Goal: Task Accomplishment & Management: Manage account settings

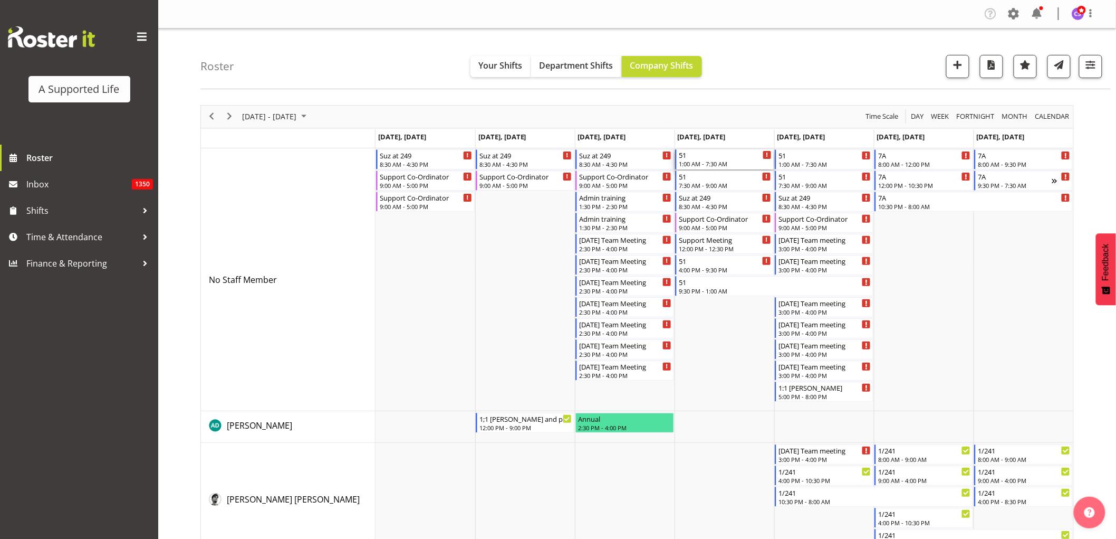
click at [716, 164] on div "1:00 AM - 7:30 AM" at bounding box center [725, 163] width 93 height 8
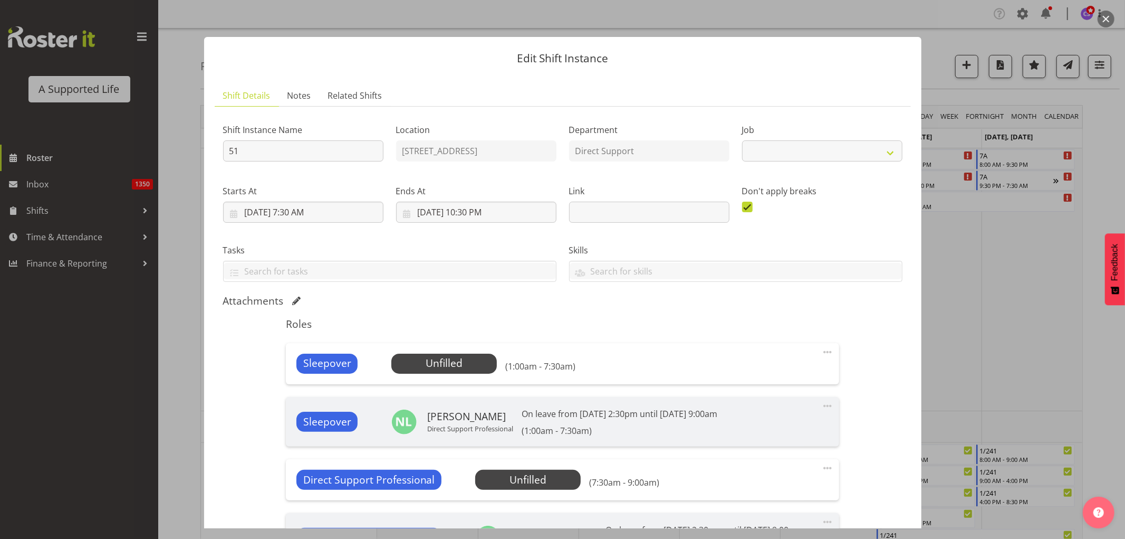
select select "4112"
click at [469, 371] on span "Select Employee" at bounding box center [443, 363] width 105 height 20
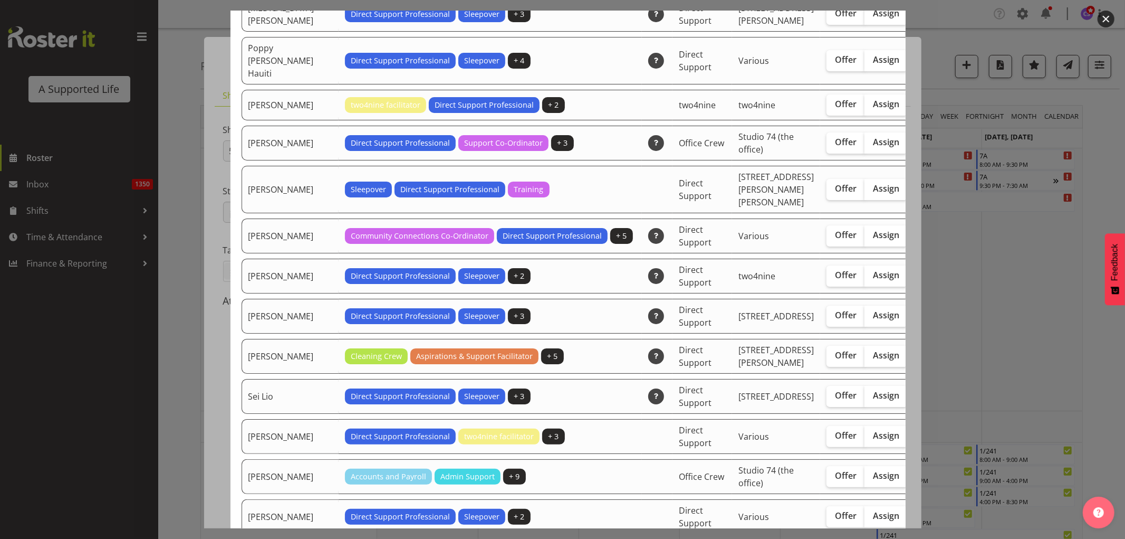
scroll to position [2755, 0]
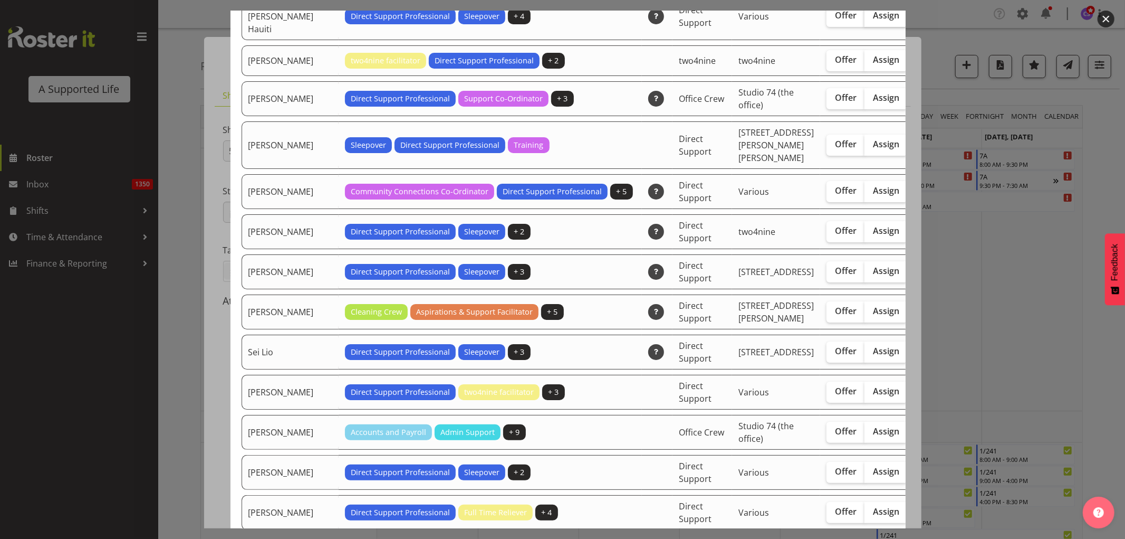
click at [873, 21] on span "Assign" at bounding box center [886, 15] width 26 height 11
click at [865, 19] on input "Assign" at bounding box center [868, 15] width 7 height 7
checkbox input "true"
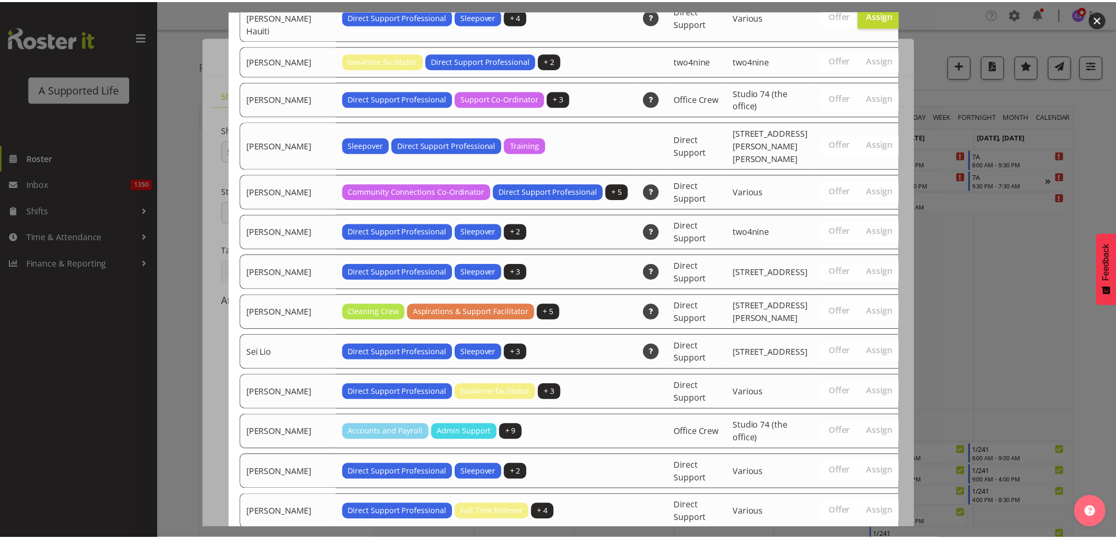
scroll to position [3547, 0]
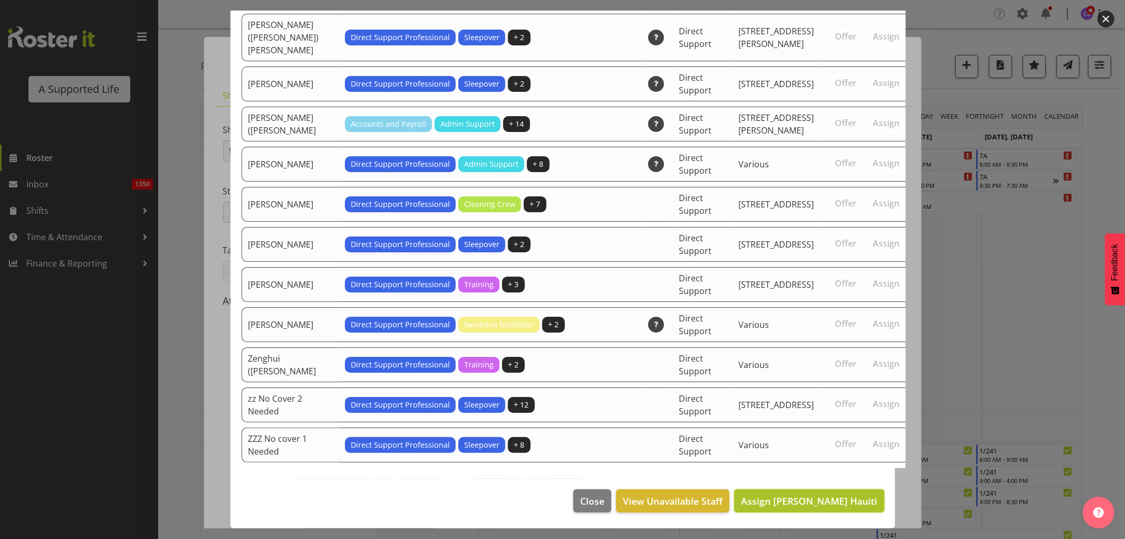
click at [809, 507] on span "Assign [PERSON_NAME] Hauiti" at bounding box center [809, 501] width 136 height 14
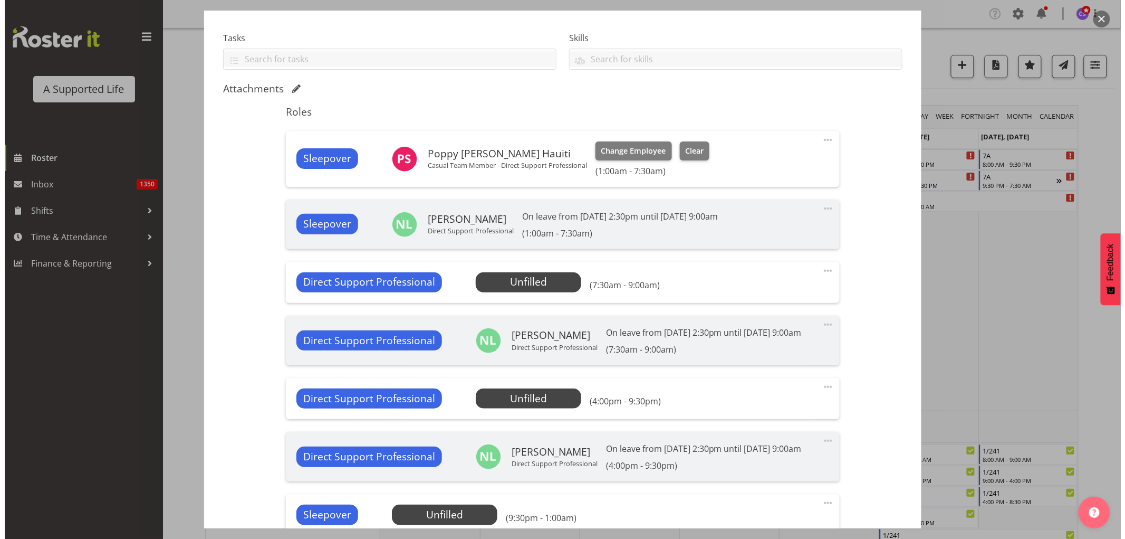
scroll to position [234, 0]
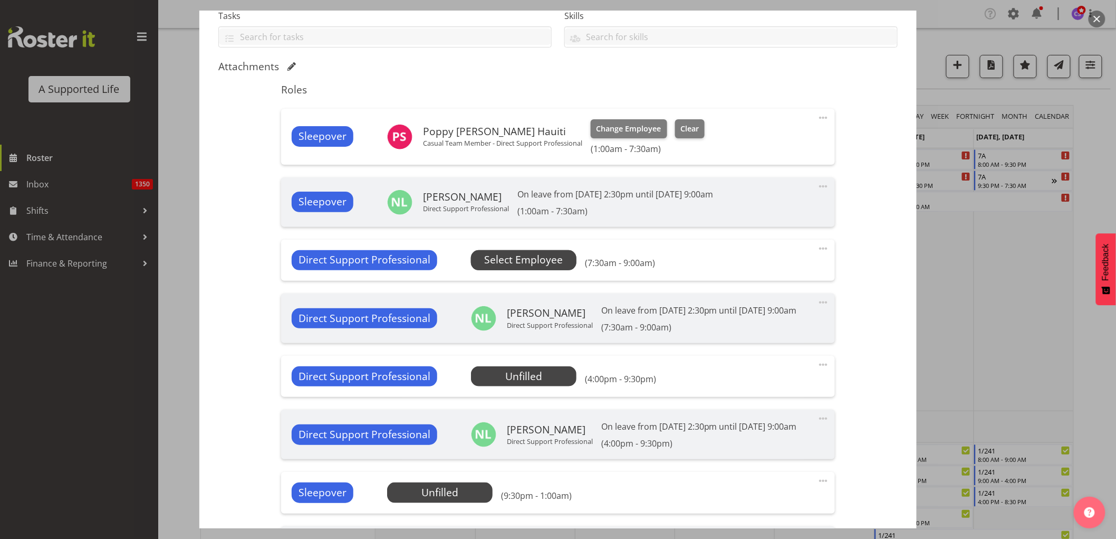
click at [515, 253] on span "Select Employee" at bounding box center [523, 259] width 79 height 15
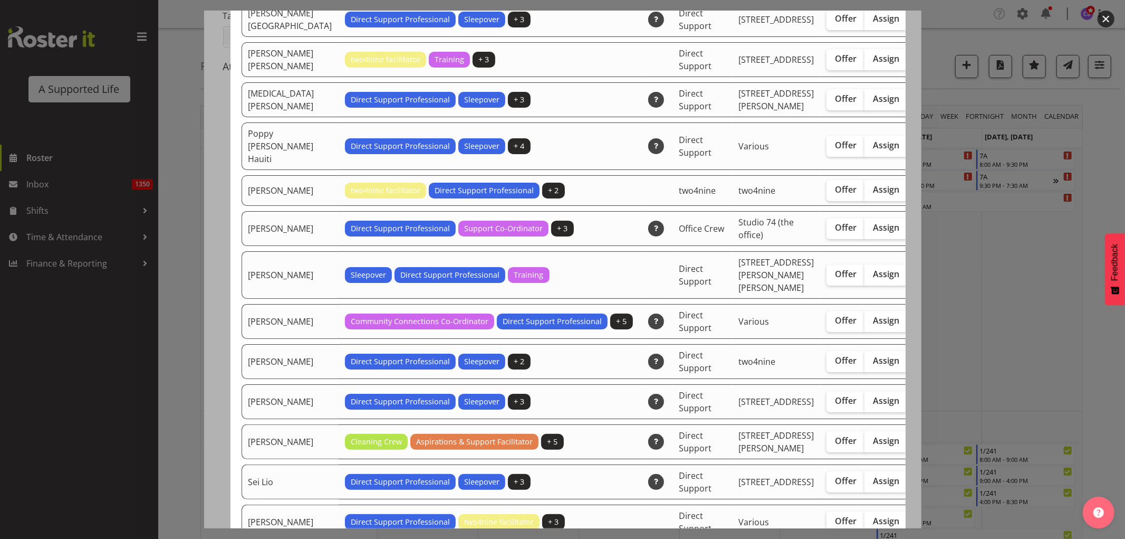
scroll to position [2637, 0]
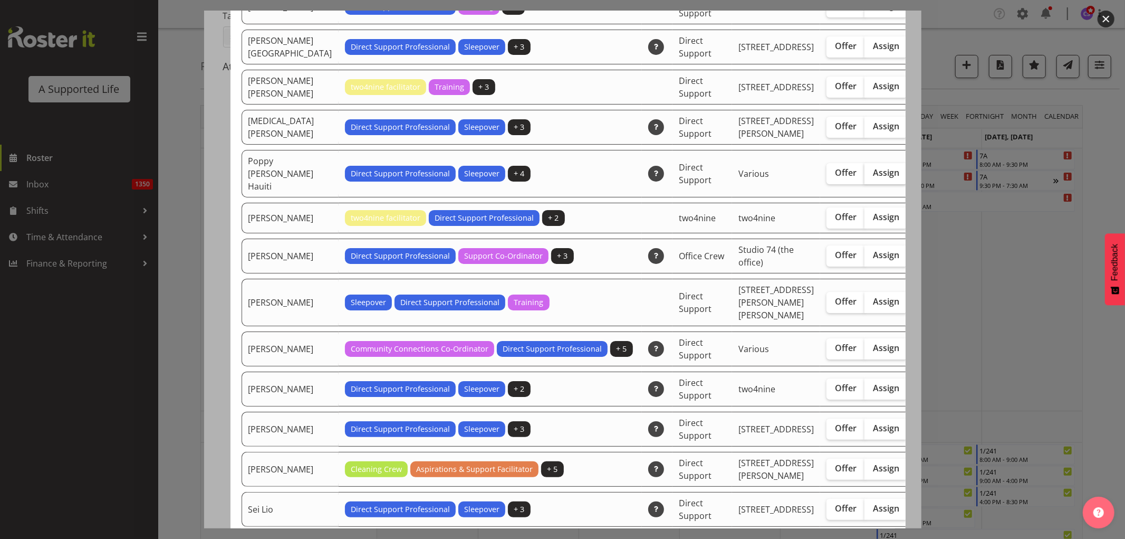
click at [873, 178] on span "Assign" at bounding box center [886, 172] width 26 height 11
click at [865, 176] on input "Assign" at bounding box center [868, 172] width 7 height 7
checkbox input "true"
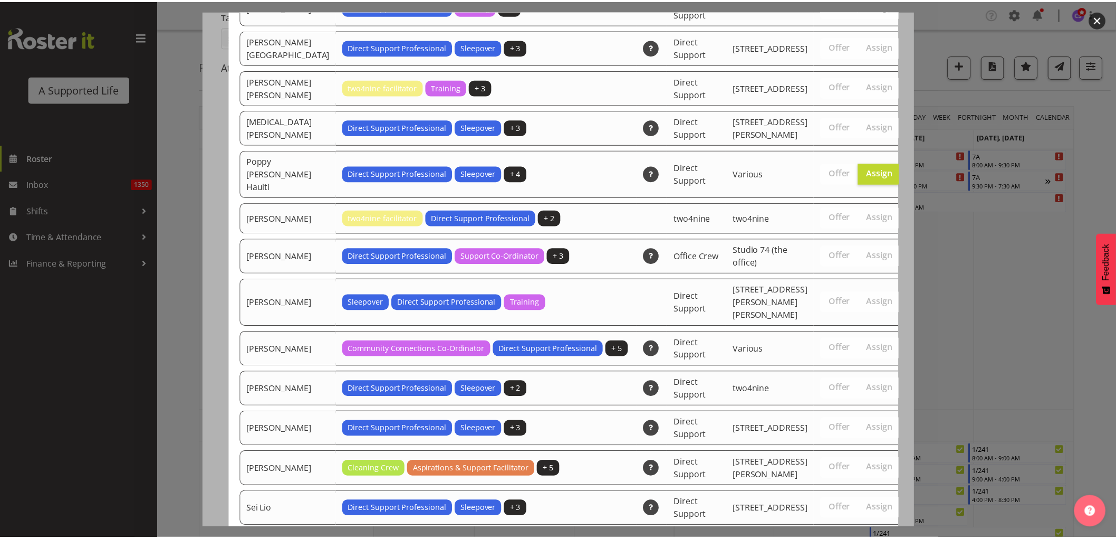
scroll to position [3587, 0]
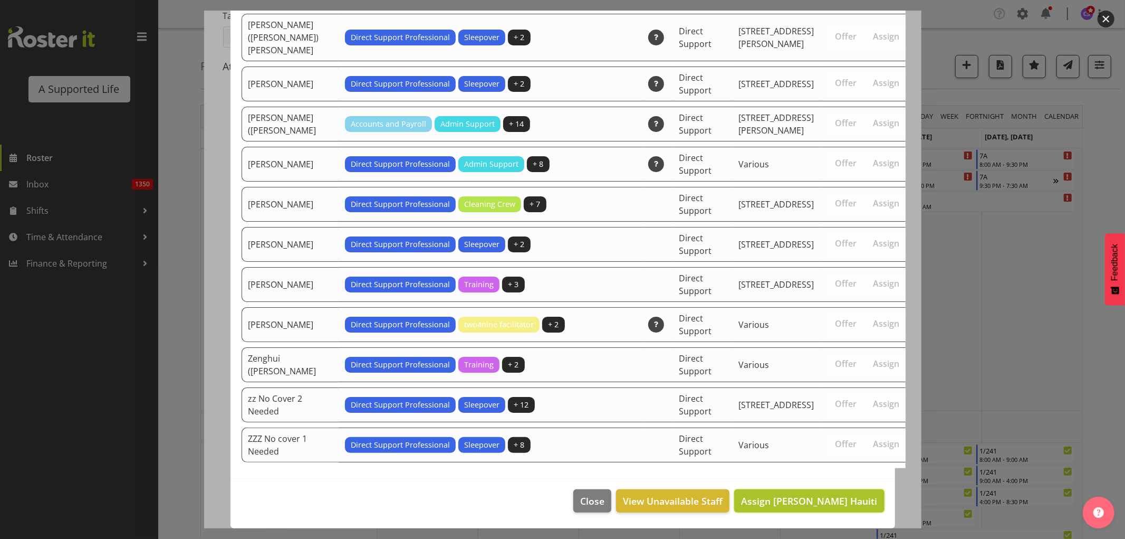
click at [836, 503] on span "Assign [PERSON_NAME] Hauiti" at bounding box center [809, 500] width 136 height 13
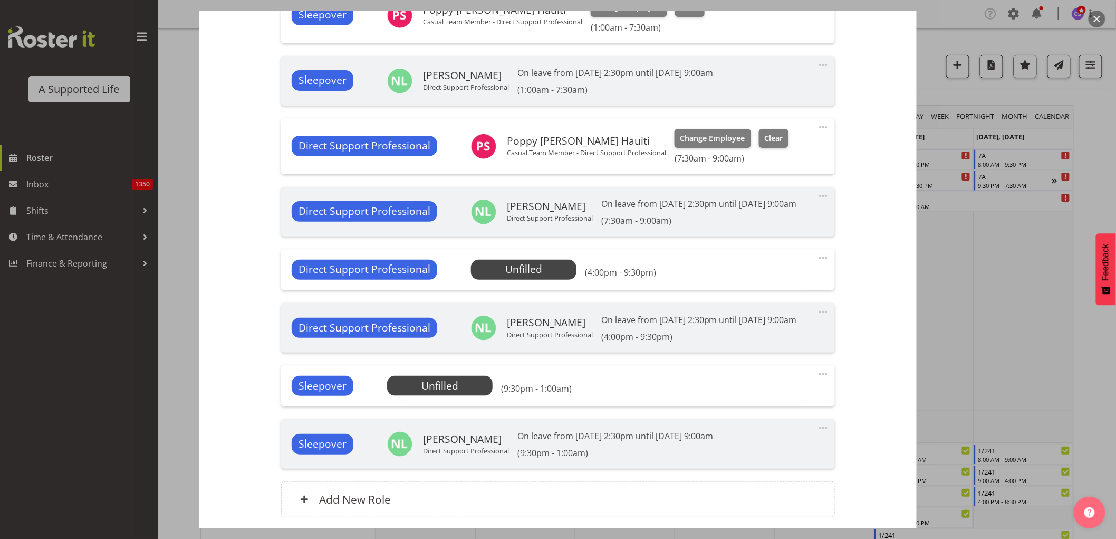
scroll to position [439, 0]
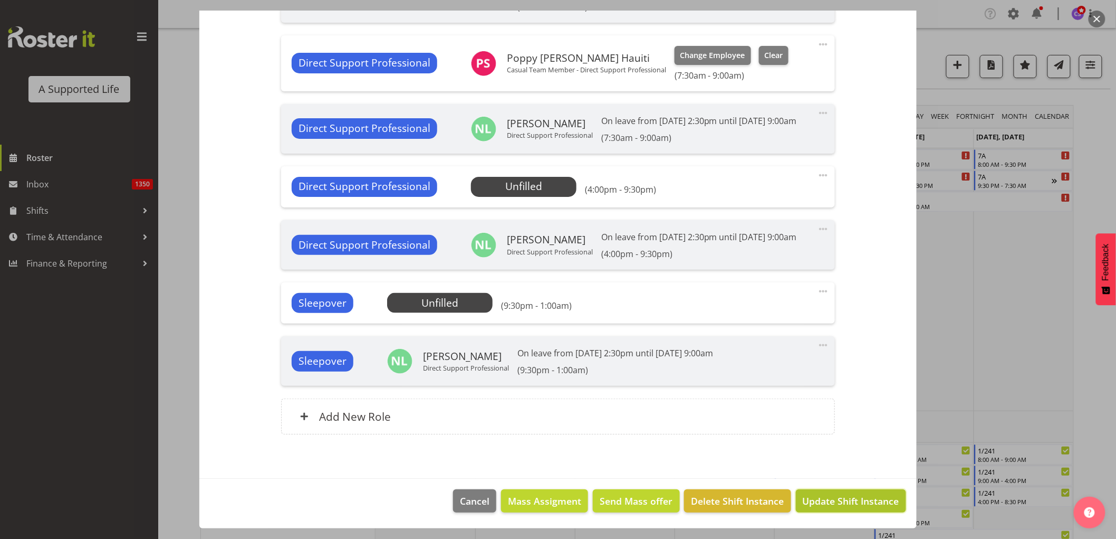
click at [858, 508] on button "Update Shift Instance" at bounding box center [851, 500] width 110 height 23
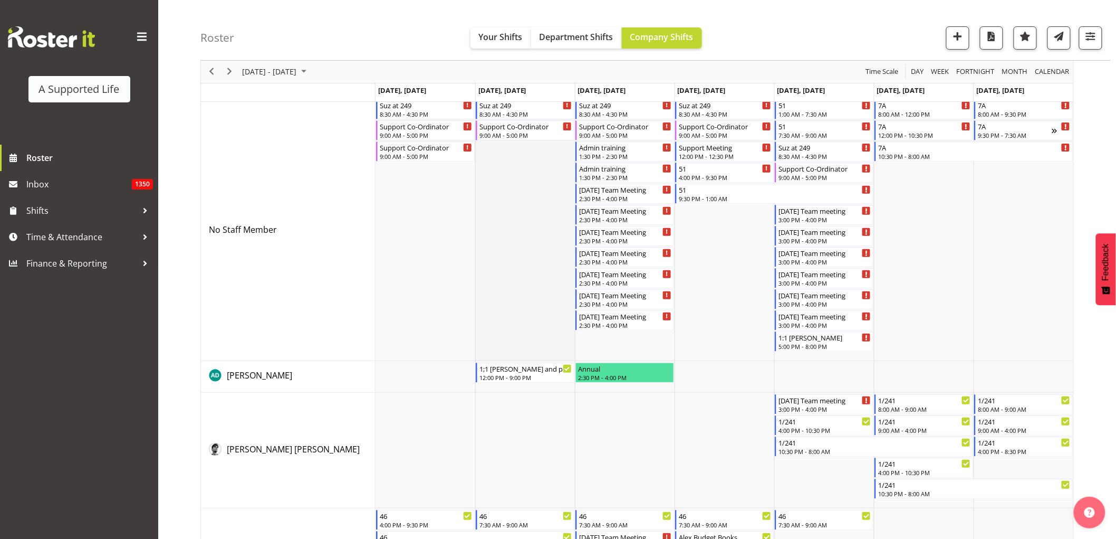
scroll to position [0, 0]
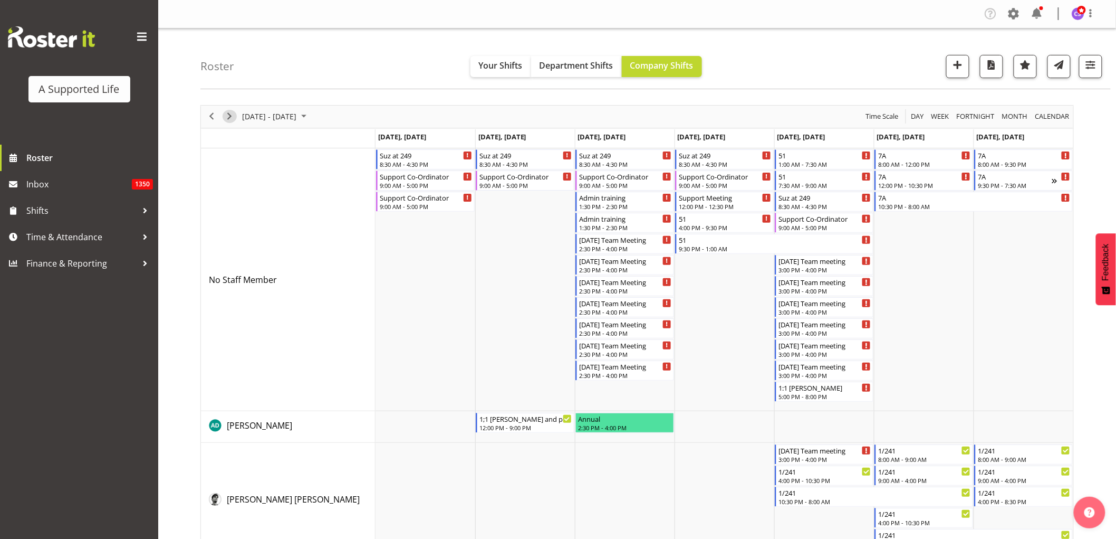
drag, startPoint x: 229, startPoint y: 116, endPoint x: 658, endPoint y: 404, distance: 516.7
click at [229, 116] on span "Next" at bounding box center [229, 116] width 13 height 13
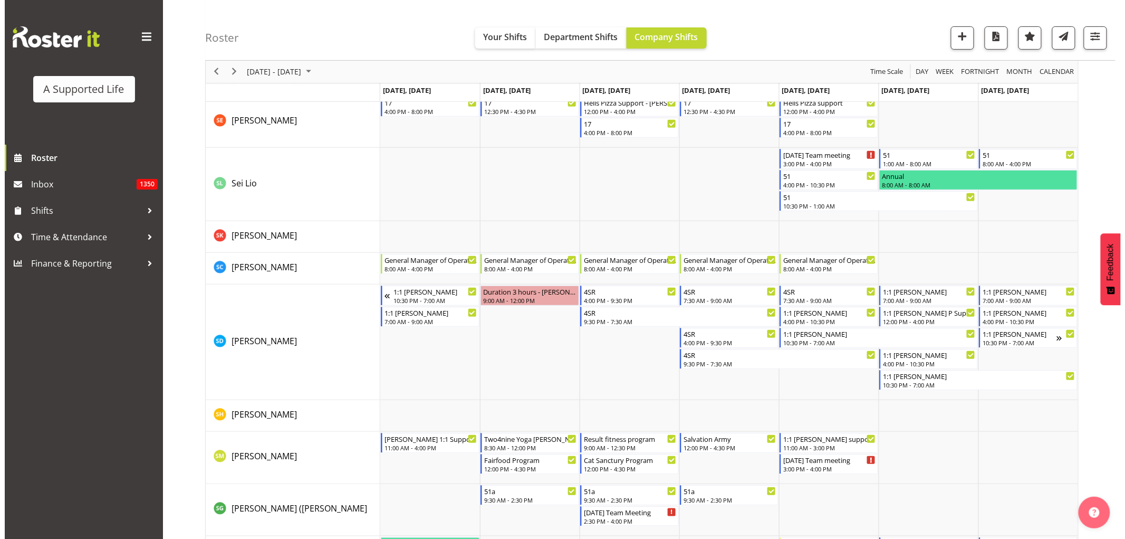
scroll to position [5275, 0]
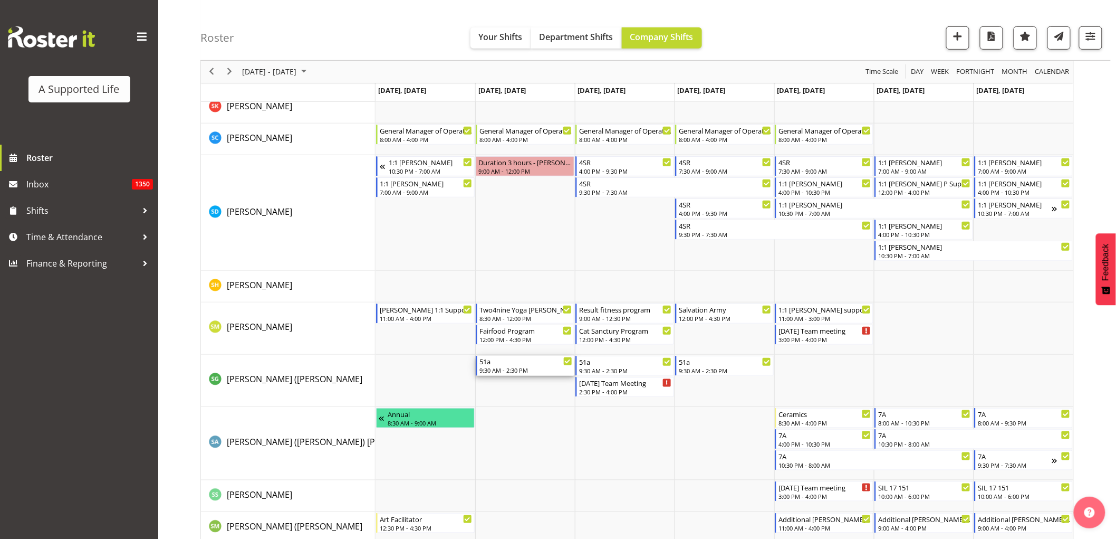
click at [528, 371] on div "9:30 AM - 2:30 PM" at bounding box center [525, 370] width 93 height 8
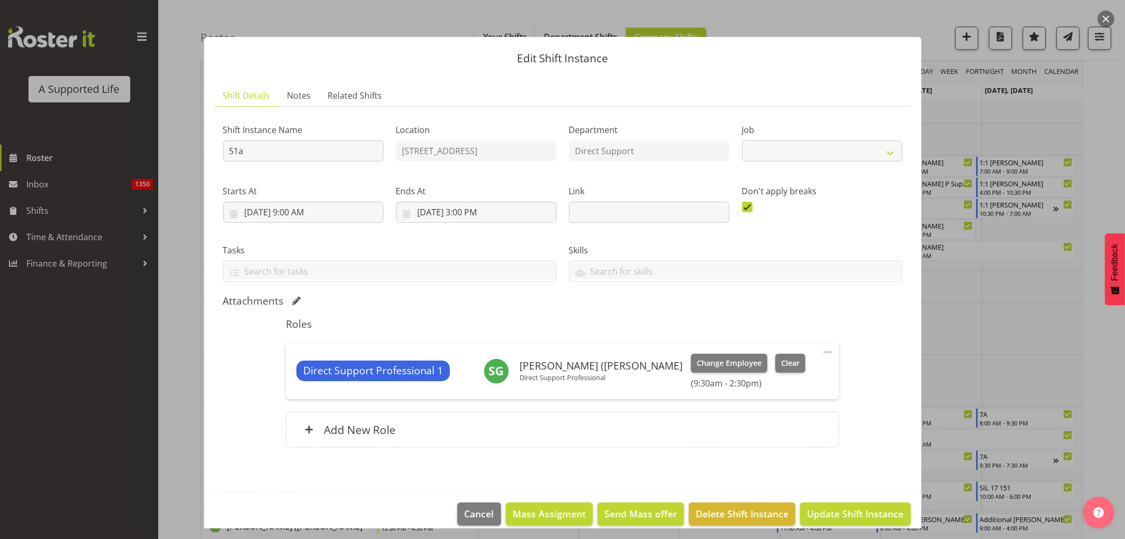
select select "4112"
click at [781, 364] on span "Clear" at bounding box center [790, 363] width 18 height 12
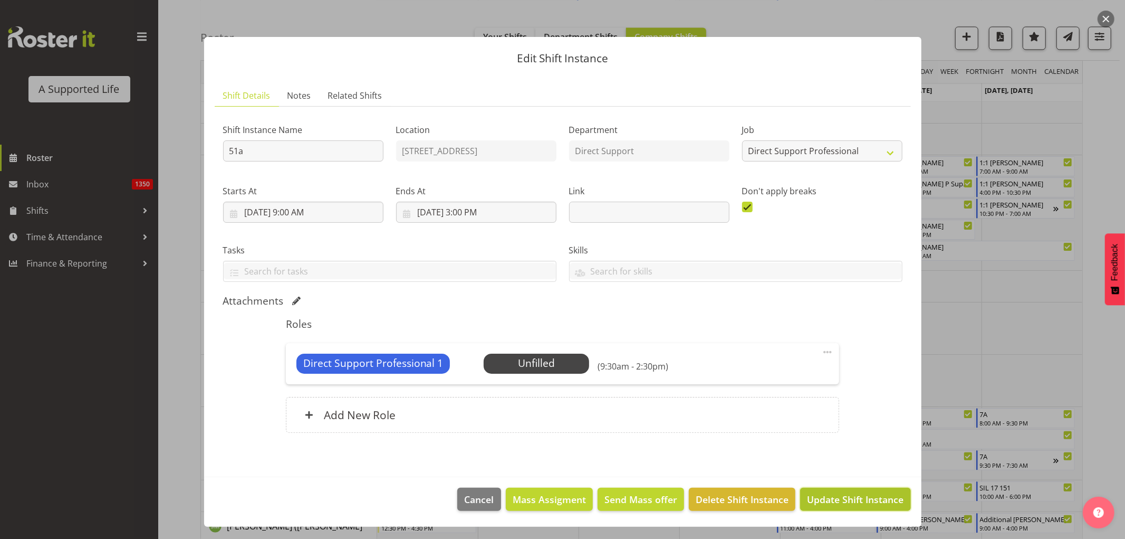
click at [834, 498] on span "Update Shift Instance" at bounding box center [855, 499] width 97 height 14
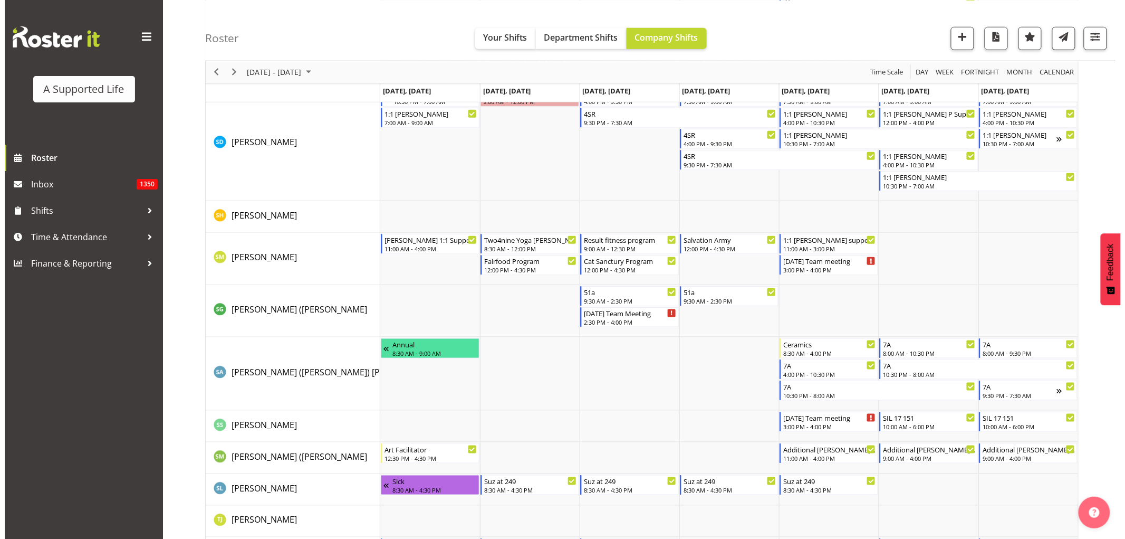
scroll to position [5392, 0]
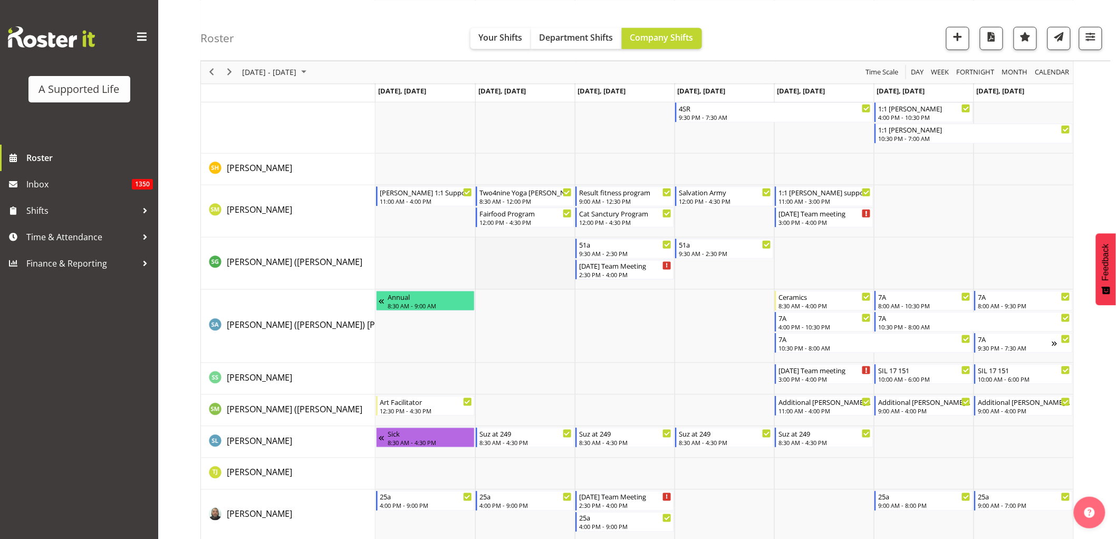
click at [523, 262] on td "Timeline Week of October 8, 2025" at bounding box center [525, 263] width 100 height 52
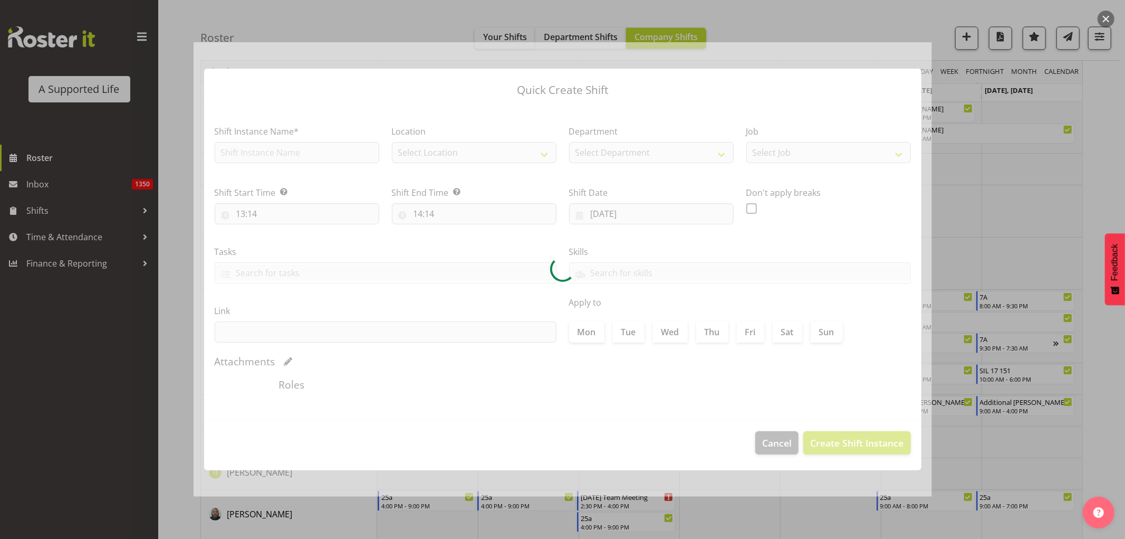
type input "[DATE]"
checkbox input "true"
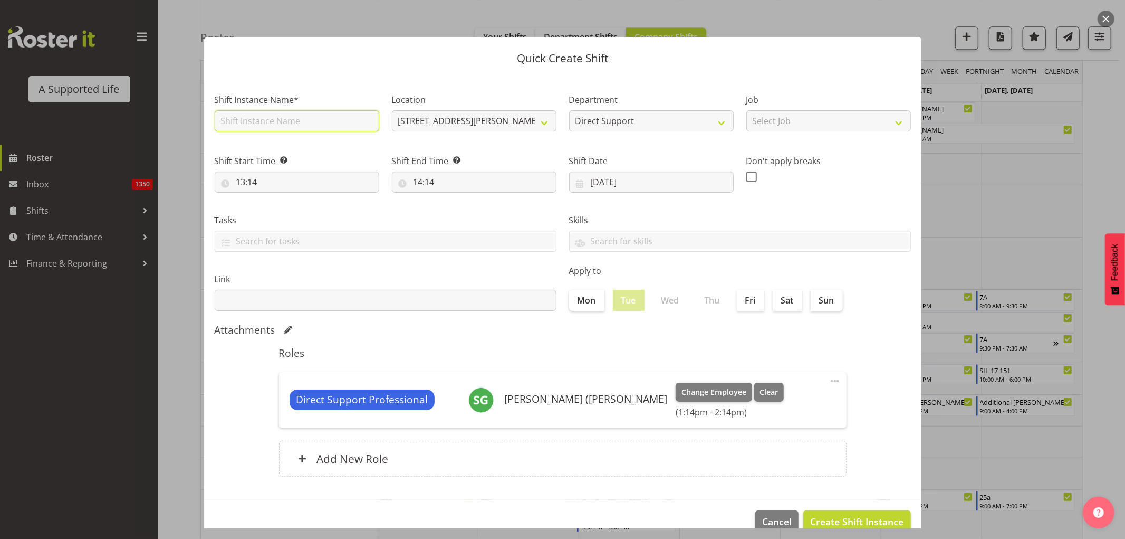
click at [273, 123] on input "text" at bounding box center [297, 120] width 165 height 21
type input "FASD Training"
click at [527, 119] on select "[STREET_ADDRESS][PERSON_NAME] [STREET_ADDRESS] [STREET_ADDRESS] [STREET_ADDRESS…" at bounding box center [474, 120] width 165 height 21
select select "959"
click at [392, 110] on select "[STREET_ADDRESS][PERSON_NAME] [STREET_ADDRESS] [STREET_ADDRESS] [STREET_ADDRESS…" at bounding box center [474, 120] width 165 height 21
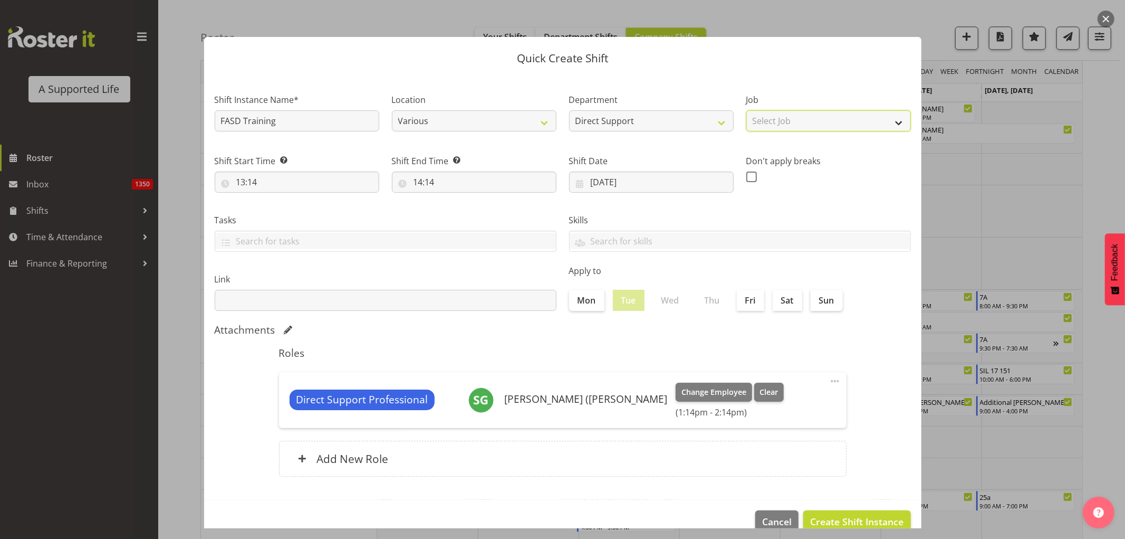
click at [811, 113] on select "Select Job Accounts and Payroll Admin Support Aspirations and Support Facilitat…" at bounding box center [828, 120] width 165 height 21
select select "4112"
click at [746, 110] on select "Select Job Accounts and Payroll Admin Support Aspirations and Support Facilitat…" at bounding box center [828, 120] width 165 height 21
click at [331, 180] on input "13:14" at bounding box center [297, 181] width 165 height 21
click at [282, 206] on select "00 01 02 03 04 05 06 07 08 09 10 11 12 13 14 15 16 17 18 19 20 21 22 23" at bounding box center [287, 209] width 24 height 21
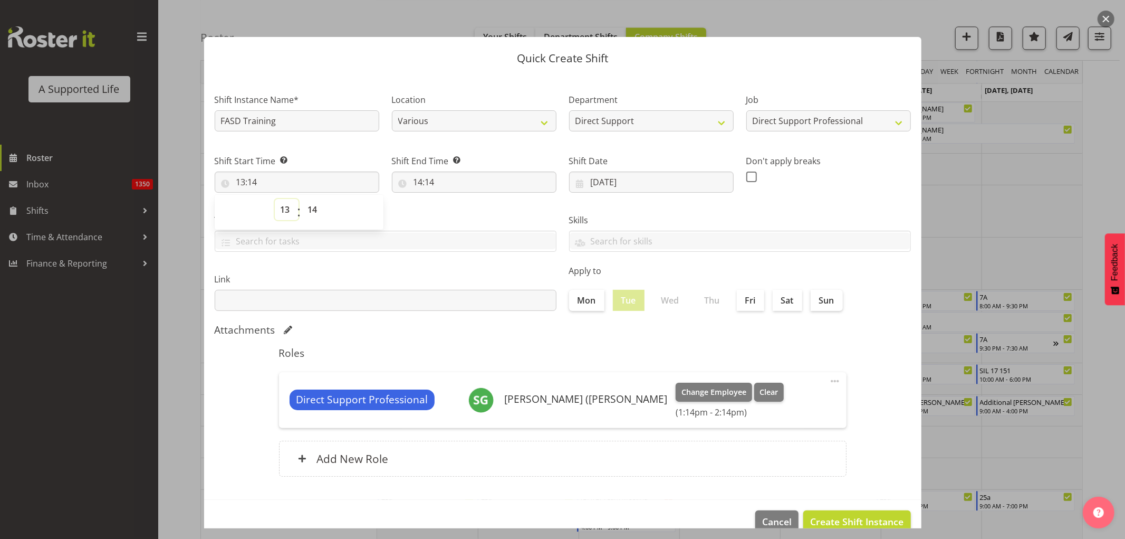
select select "9"
click at [275, 199] on select "00 01 02 03 04 05 06 07 08 09 10 11 12 13 14 15 16 17 18 19 20 21 22 23" at bounding box center [287, 209] width 24 height 21
type input "09:14"
click at [313, 206] on select "00 01 02 03 04 05 06 07 08 09 10 11 12 13 14 15 16 17 18 19 20 21 22 23 24 25 2…" at bounding box center [314, 209] width 24 height 21
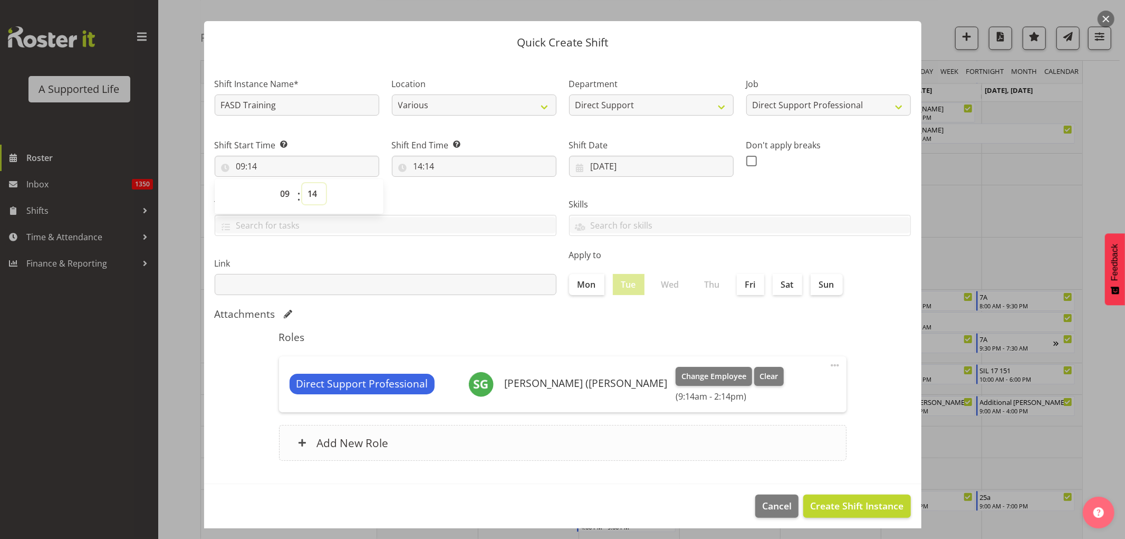
scroll to position [21, 0]
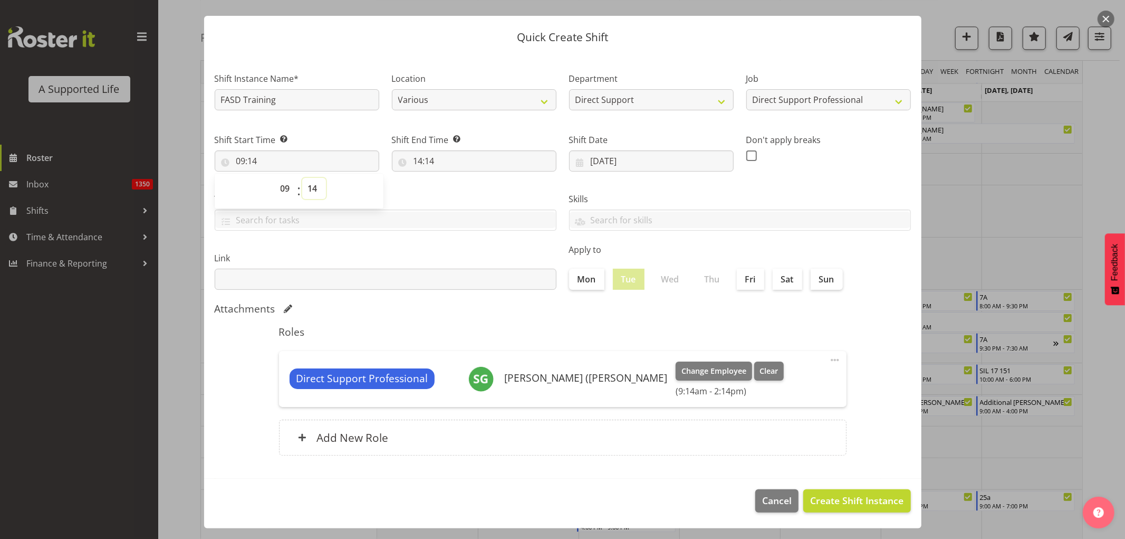
drag, startPoint x: 310, startPoint y: 187, endPoint x: 311, endPoint y: 195, distance: 8.0
click at [310, 187] on select "00 01 02 03 04 05 06 07 08 09 10 11 12 13 14 15 16 17 18 19 20 21 22 23 24 25 2…" at bounding box center [314, 188] width 24 height 21
select select "30"
click at [302, 178] on select "00 01 02 03 04 05 06 07 08 09 10 11 12 13 14 15 16 17 18 19 20 21 22 23 24 25 2…" at bounding box center [314, 188] width 24 height 21
type input "09:30"
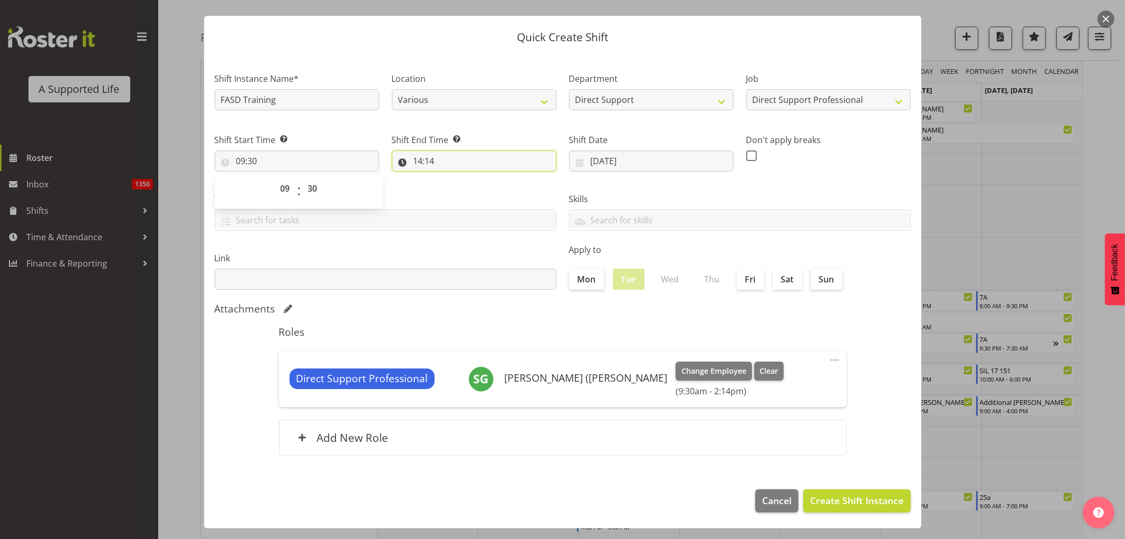
click at [446, 159] on input "14:14" at bounding box center [474, 160] width 165 height 21
click at [461, 189] on select "00 01 02 03 04 05 06 07 08 09 10 11 12 13 14 15 16 17 18 19 20 21 22 23" at bounding box center [464, 188] width 24 height 21
click at [488, 186] on select "00 01 02 03 04 05 06 07 08 09 10 11 12 13 14 15 16 17 18 19 20 21 22 23 24 25 2…" at bounding box center [491, 188] width 24 height 21
select select "30"
click at [479, 178] on select "00 01 02 03 04 05 06 07 08 09 10 11 12 13 14 15 16 17 18 19 20 21 22 23 24 25 2…" at bounding box center [491, 188] width 24 height 21
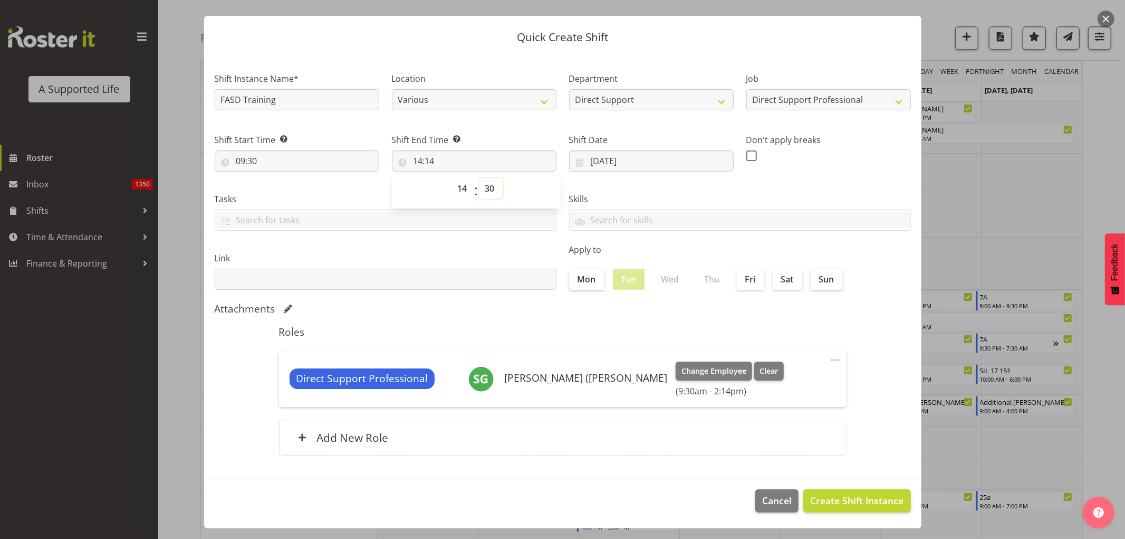
type input "14:30"
click at [869, 504] on span "Create Shift Instance" at bounding box center [856, 500] width 93 height 14
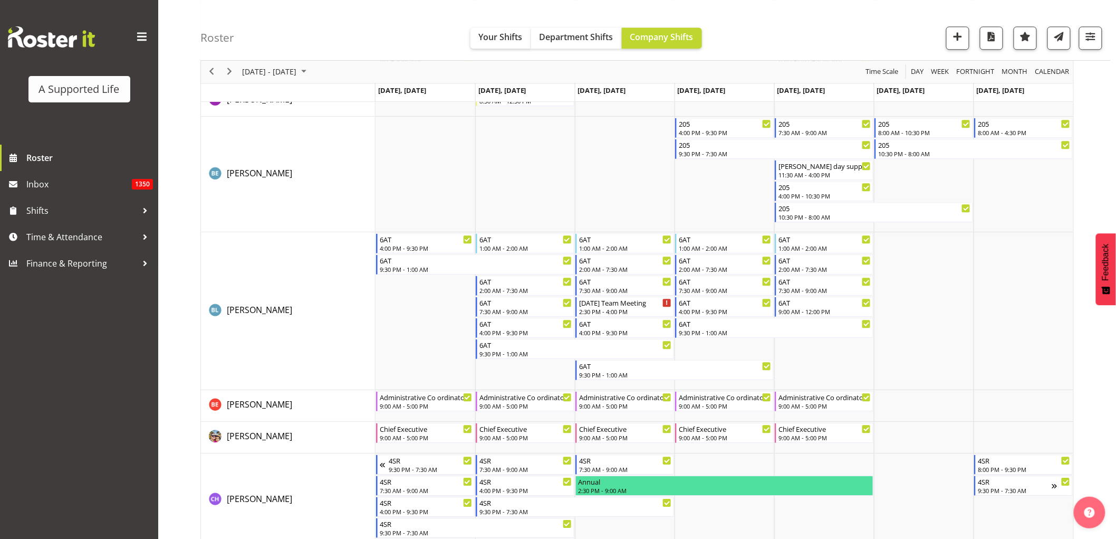
scroll to position [657, 0]
